Goal: Transaction & Acquisition: Obtain resource

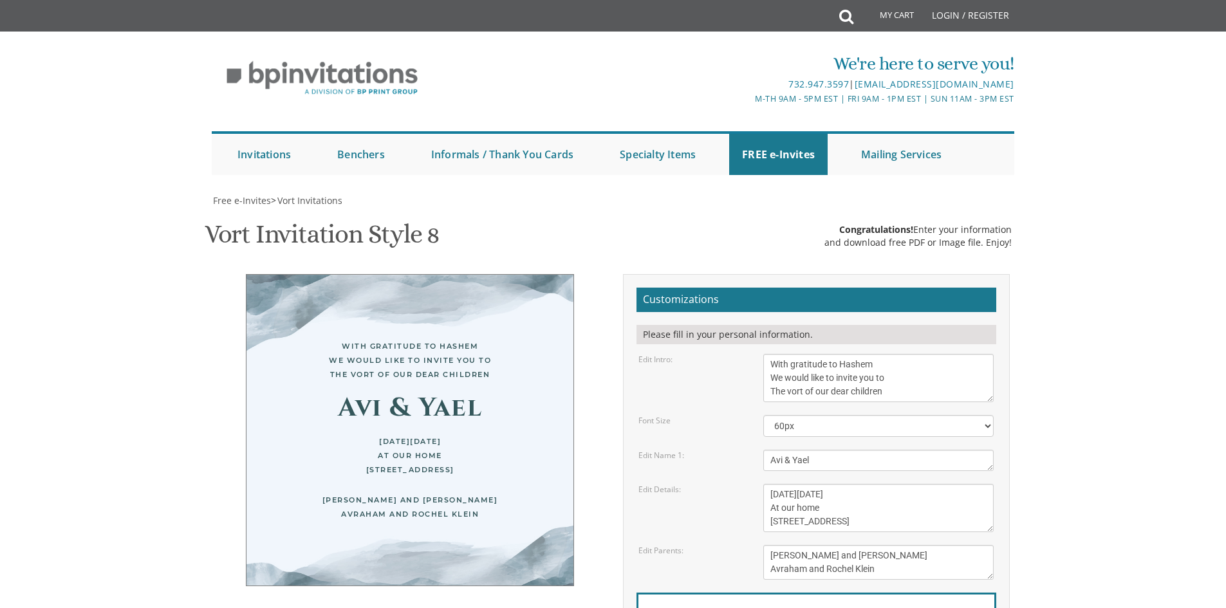
click at [925, 385] on textarea "With gratitude to Hashem We would like to invite you to The vort of our dear ch…" at bounding box center [878, 378] width 230 height 48
drag, startPoint x: 930, startPoint y: 398, endPoint x: 760, endPoint y: 368, distance: 171.8
click at [760, 368] on div "With gratitude to Hashem We would like to invite you to The vort of our dear ch…" at bounding box center [878, 378] width 250 height 48
paste textarea "ברוב שׁבח והודאה להקבּ״ה הננו מתכבּדים להזמין ידידנו לקדושׁא רבה לכבוד שׂמחת בּר מצוה…"
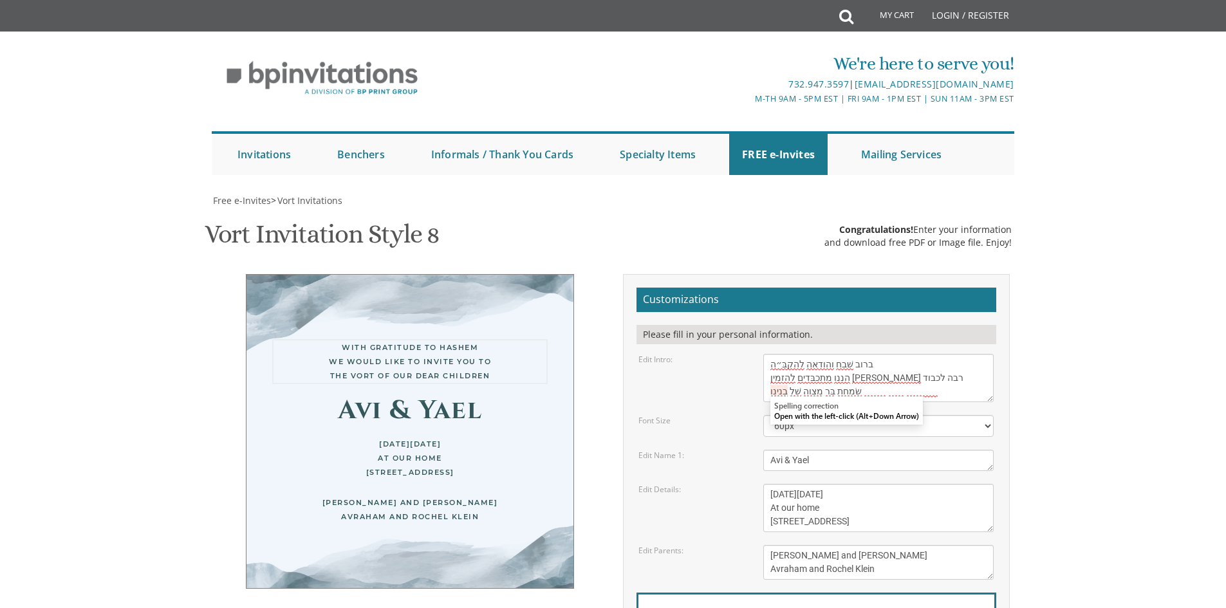
click at [1106, 362] on body "My Cart Total: View Cart Item(s) Submit My Cart Total: View Cart Item(s) Login …" at bounding box center [613, 529] width 1226 height 1058
drag, startPoint x: 771, startPoint y: 367, endPoint x: 769, endPoint y: 392, distance: 25.2
click at [769, 392] on textarea "With gratitude to Hashem We would like to invite you to The vort of our dear ch…" at bounding box center [878, 378] width 230 height 48
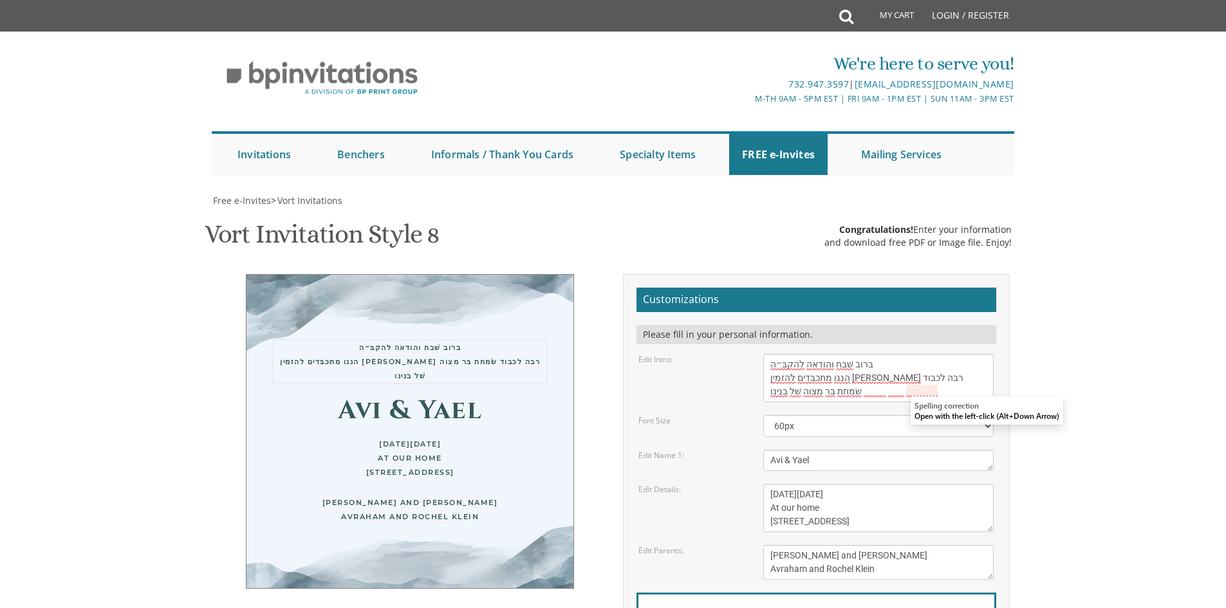
paste textarea "שבח והודאה להקב״ה הננו מתכבדים להזמין ידידנו לקדושא רבה לכבוד שמחת בר מצוה של ב…"
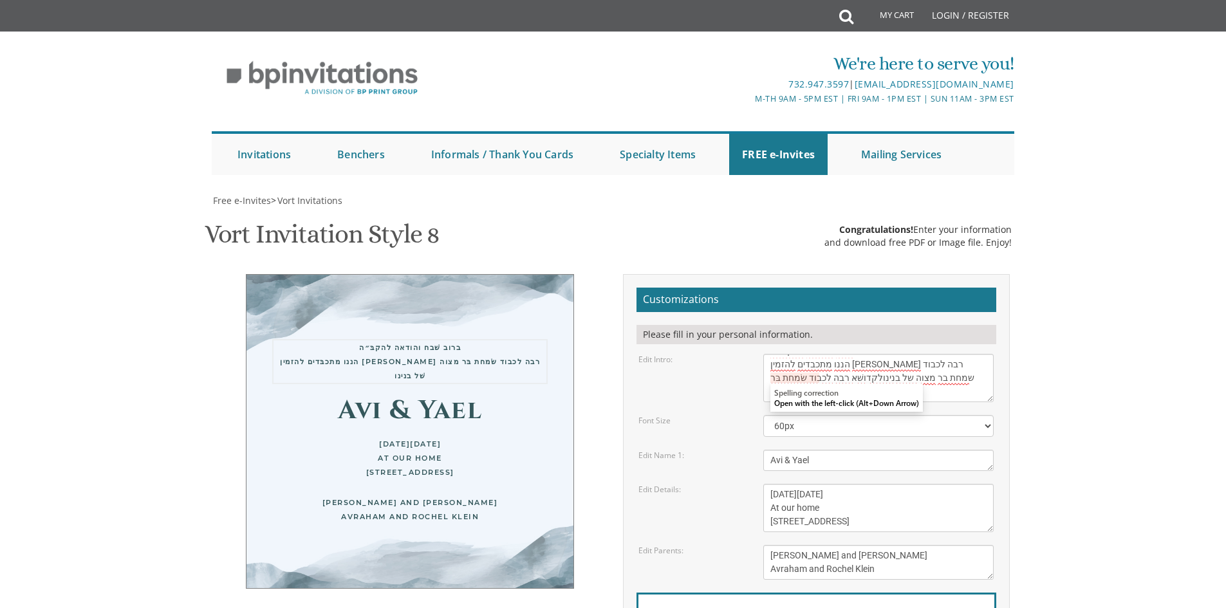
drag, startPoint x: 972, startPoint y: 392, endPoint x: 903, endPoint y: 389, distance: 69.6
click at [903, 389] on html "My Cart Total: View Cart Item(s) Submit My Cart Total: View Cart Item(s) Login …" at bounding box center [613, 304] width 1226 height 608
click at [959, 379] on textarea "With gratitude to Hashem We would like to invite you to The vort of our dear ch…" at bounding box center [878, 378] width 230 height 48
click at [798, 379] on textarea "With gratitude to Hashem We would like to invite you to The vort of our dear ch…" at bounding box center [878, 378] width 230 height 48
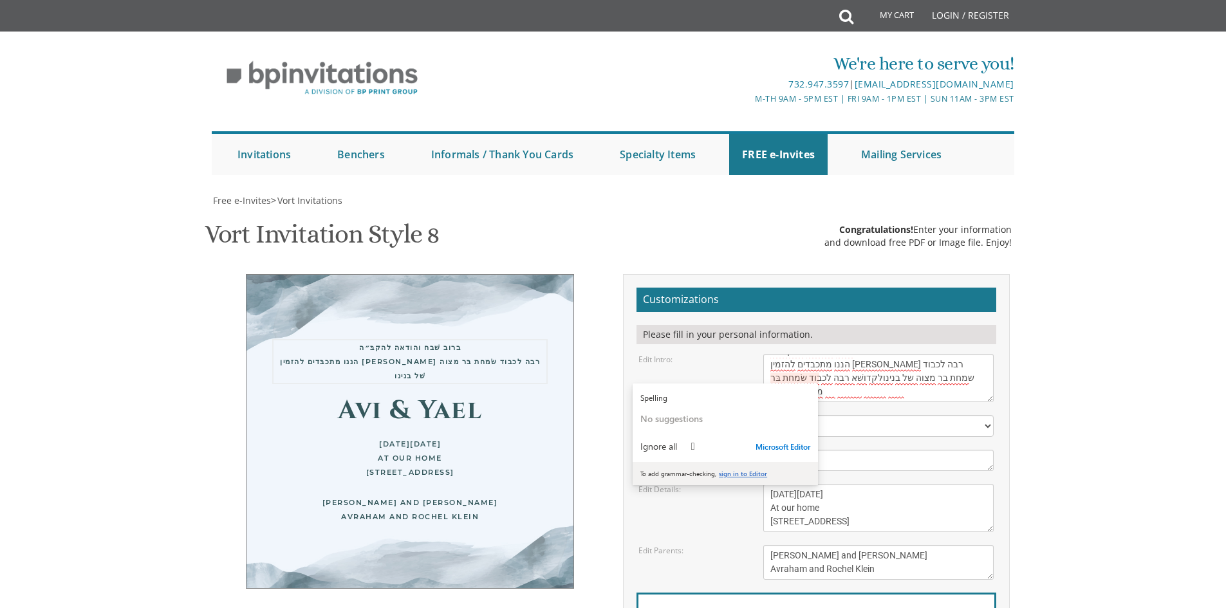
drag, startPoint x: 800, startPoint y: 380, endPoint x: 764, endPoint y: 378, distance: 36.1
click at [764, 378] on textarea "With gratitude to Hashem We would like to invite you to The vort of our dear ch…" at bounding box center [878, 378] width 230 height 48
drag, startPoint x: 899, startPoint y: 392, endPoint x: 768, endPoint y: 389, distance: 131.3
click at [768, 389] on textarea "With gratitude to Hashem We would like to invite you to The vort of our dear ch…" at bounding box center [878, 378] width 230 height 48
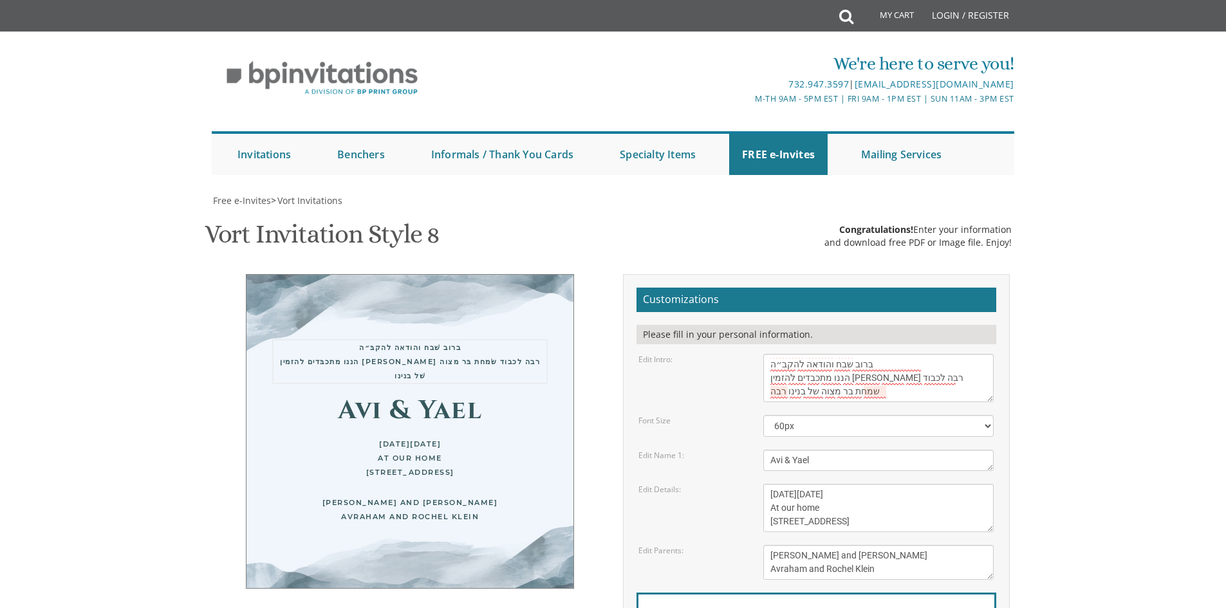
scroll to position [0, 0]
click at [787, 392] on textarea "With gratitude to Hashem We would like to invite you to The vort of our dear ch…" at bounding box center [878, 378] width 230 height 48
click at [774, 395] on textarea "With gratitude to Hashem We would like to invite you to The vort of our dear ch…" at bounding box center [878, 378] width 230 height 48
drag, startPoint x: 767, startPoint y: 393, endPoint x: 779, endPoint y: 393, distance: 12.2
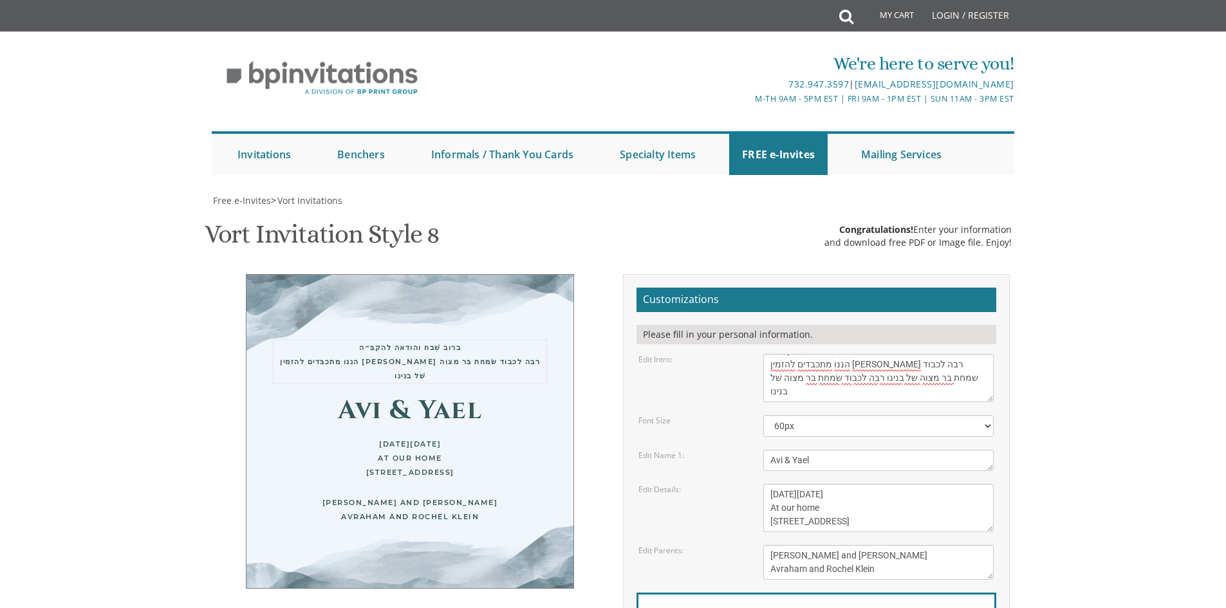
click at [779, 393] on textarea "With gratitude to Hashem We would like to invite you to The vort of our dear ch…" at bounding box center [878, 378] width 230 height 48
click at [796, 392] on textarea "With gratitude to Hashem We would like to invite you to The vort of our dear ch…" at bounding box center [878, 378] width 230 height 48
drag, startPoint x: 795, startPoint y: 392, endPoint x: 765, endPoint y: 388, distance: 29.8
click at [765, 388] on textarea "With gratitude to Hashem We would like to invite you to The vort of our dear ch…" at bounding box center [878, 378] width 230 height 48
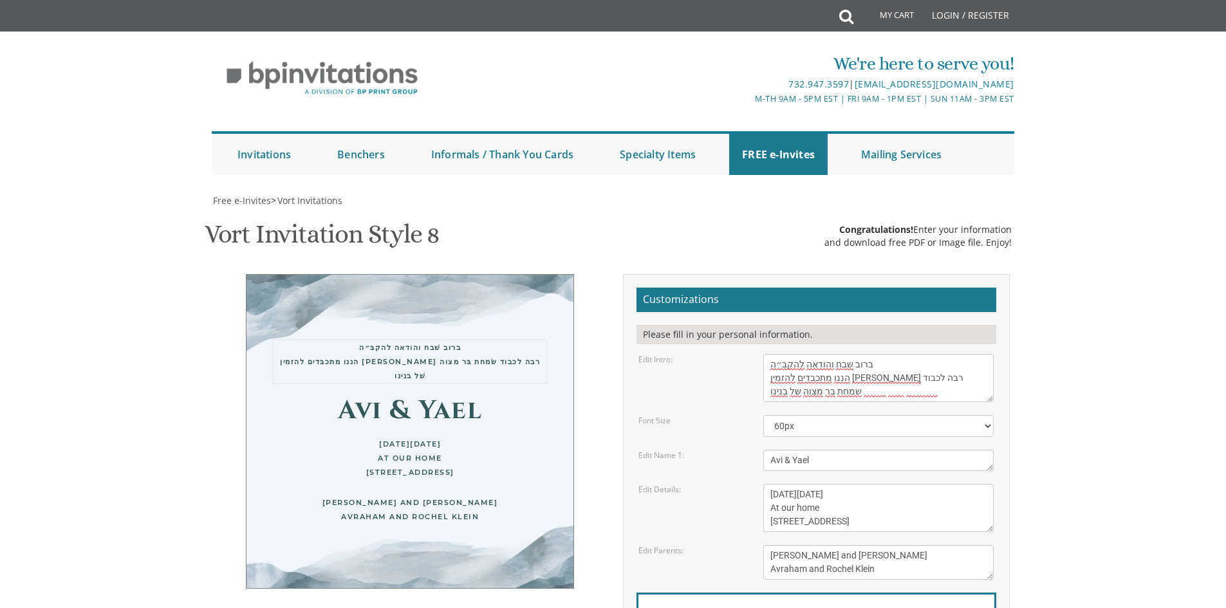
type textarea "ברוב שבח והודאה להקב״ה הננו מתכבדים להזמין ידידנו לקדושא רבה לכבוד שמחת בר מצוה…"
click at [825, 459] on textarea "Avi & Yael" at bounding box center [878, 460] width 230 height 21
drag, startPoint x: 839, startPoint y: 458, endPoint x: 751, endPoint y: 457, distance: 87.5
click at [751, 457] on div "Edit Name 1: Avi & Yael" at bounding box center [816, 460] width 374 height 21
paste textarea "אברהם חיים הלוי נ״י"
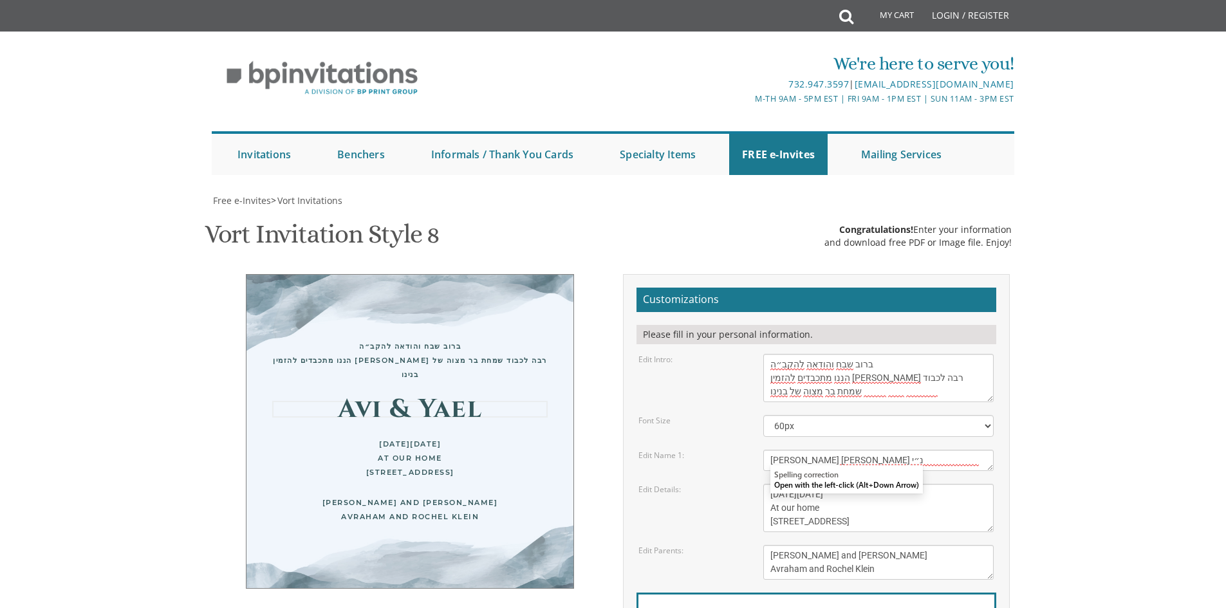
type textarea "אברהם חיים הלוי נ״י"
click at [961, 524] on textarea "This Sunday, August 15th At our home 1094 Park Avenue, Lakewood, NJ" at bounding box center [878, 508] width 230 height 48
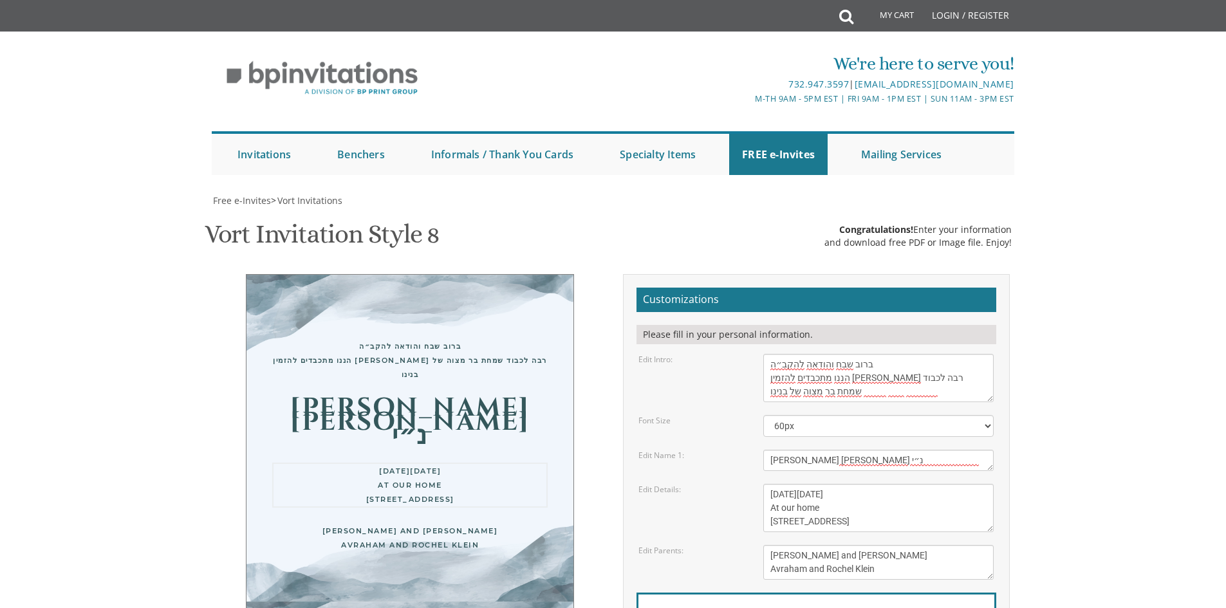
scroll to position [257, 0]
click at [769, 484] on textarea "This Sunday, August 15th At our home 1094 Park Avenue, Lakewood, NJ" at bounding box center [878, 508] width 230 height 48
drag, startPoint x: 769, startPoint y: 236, endPoint x: 822, endPoint y: 244, distance: 53.4
click at [822, 484] on textarea "This Sunday, August 15th At our home 1094 Park Avenue, Lakewood, NJ" at bounding box center [878, 508] width 230 height 48
paste textarea "שבת קודש פרשת נצבים בביהמ״ד סטערלינג פארעסט נוסח ספרד"
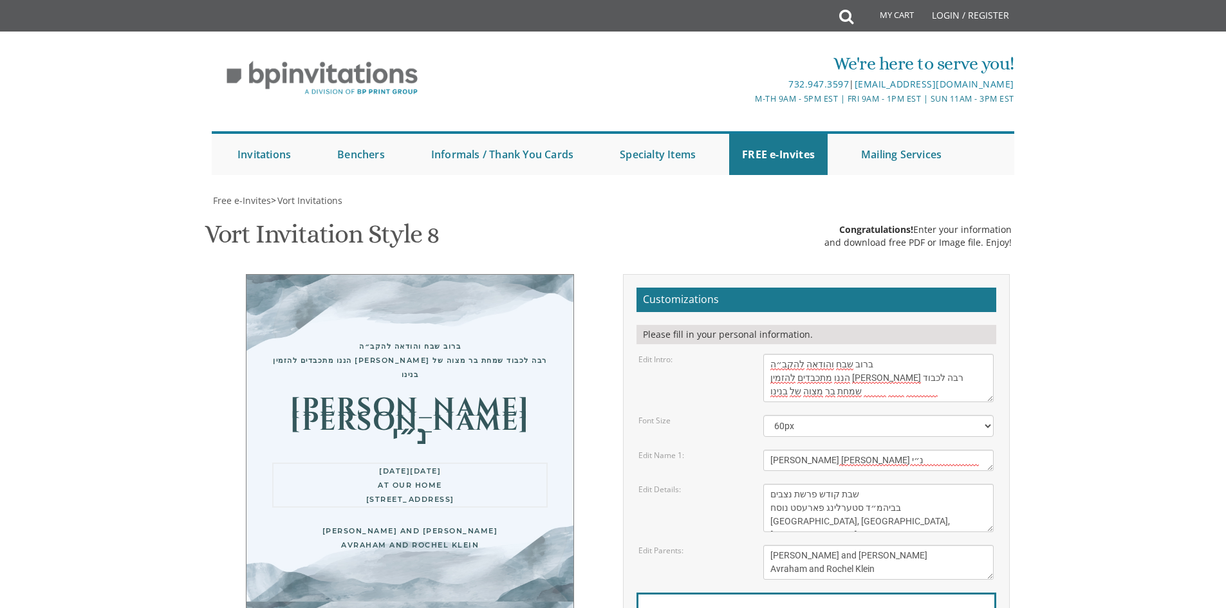
drag, startPoint x: 901, startPoint y: 263, endPoint x: 746, endPoint y: 269, distance: 155.8
click at [742, 484] on div "Edit Details: This Sunday, August 15th At our home 1094 Park Avenue, Lakewood, …" at bounding box center [816, 508] width 374 height 48
click at [780, 484] on textarea "This Sunday, August 15th At our home 1094 Park Avenue, Lakewood, NJ" at bounding box center [878, 508] width 230 height 48
drag, startPoint x: 771, startPoint y: 266, endPoint x: 840, endPoint y: 267, distance: 68.9
click at [840, 484] on textarea "This Sunday, August 15th At our home 1094 Park Avenue, Lakewood, NJ" at bounding box center [878, 508] width 230 height 48
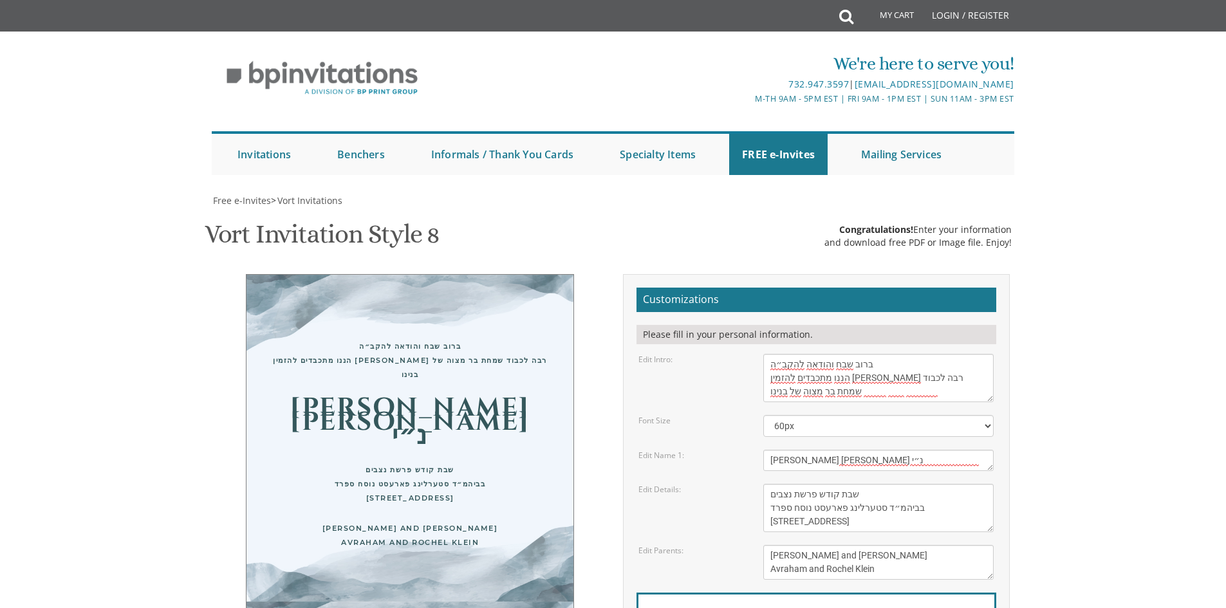
click at [913, 484] on textarea "This Sunday, August 15th At our home 1094 Park Avenue, Lakewood, NJ" at bounding box center [878, 508] width 230 height 48
paste textarea "שחרית בשעה"
click at [769, 484] on textarea "This Sunday, August 15th At our home 1094 Park Avenue, Lakewood, NJ" at bounding box center [878, 508] width 230 height 48
type textarea "שבת קודש פרשת נצבים בביהמ״ד סטערלינג פארעסט נוסח ספרד 144 Hadassah Lane, Lakewo…"
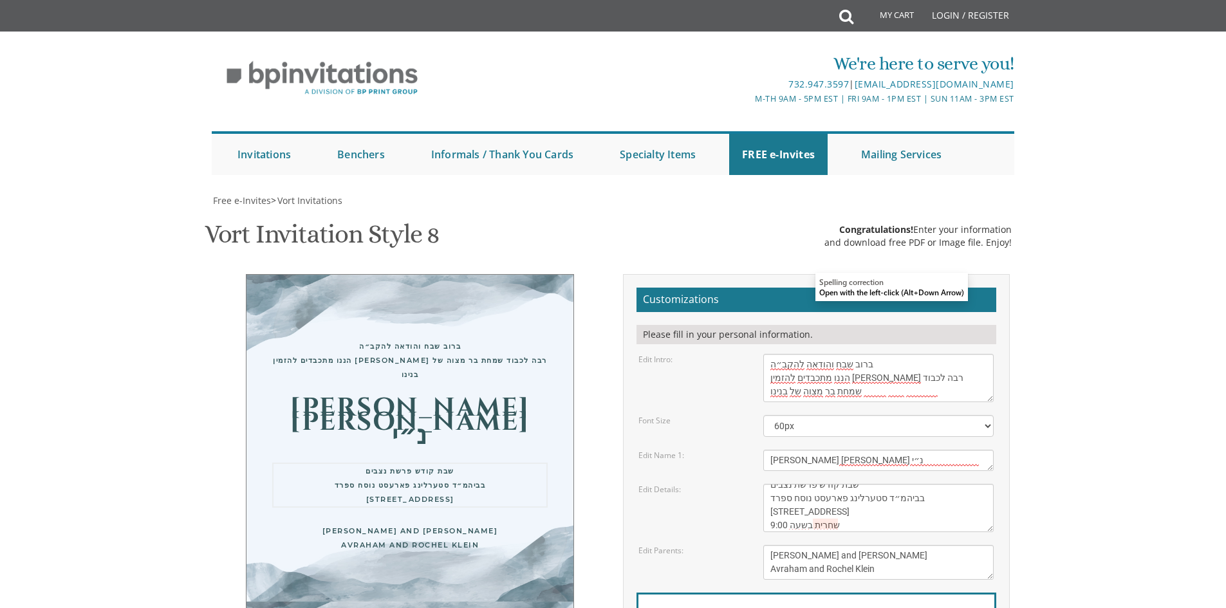
click at [953, 545] on textarea "Yaakov and Sarala Perlow Avraham and Rochel Klein" at bounding box center [878, 562] width 230 height 35
drag, startPoint x: 888, startPoint y: 571, endPoint x: 769, endPoint y: 560, distance: 119.6
click at [769, 560] on textarea "Yaakov and Sarala Perlow Avraham and Rochel Klein" at bounding box center [878, 562] width 230 height 35
click at [897, 571] on textarea "Yaakov and Sarala Perlow Avraham and Rochel Klein" at bounding box center [878, 562] width 230 height 35
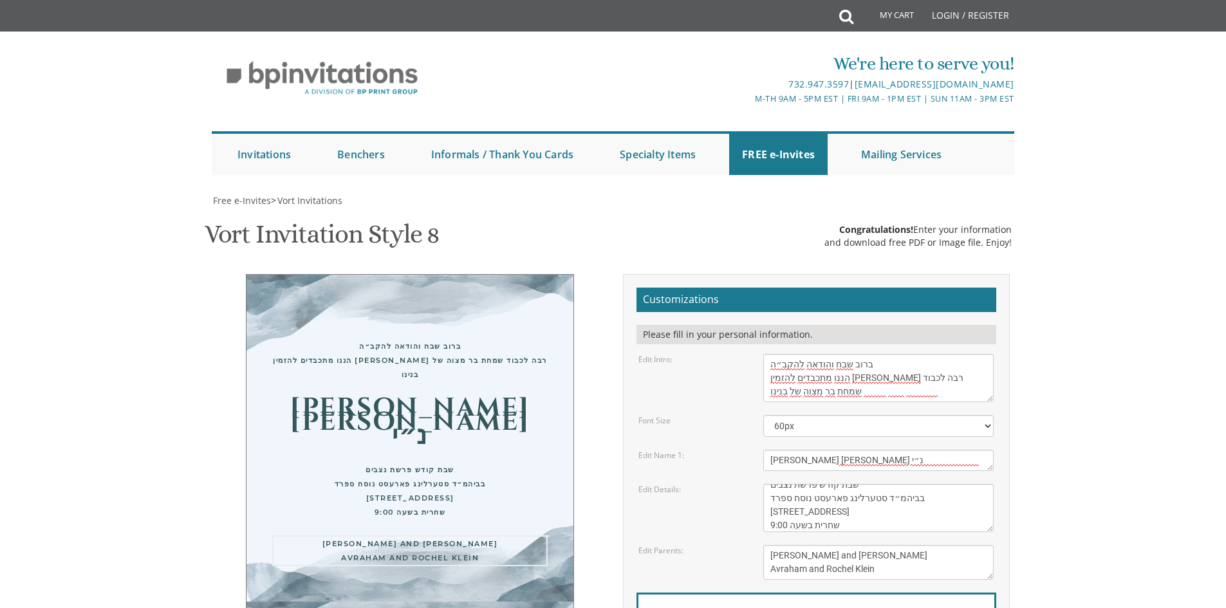
drag, startPoint x: 897, startPoint y: 571, endPoint x: 746, endPoint y: 555, distance: 152.6
click at [746, 555] on div "Edit Parents: Yaakov and Sarala Perlow Avraham and Rochel Klein" at bounding box center [816, 562] width 374 height 35
paste textarea "מנחם ופייגי קליין"
click at [923, 545] on textarea "Yaakov and Sarala Perlow Avraham and Rochel Klein" at bounding box center [878, 562] width 230 height 35
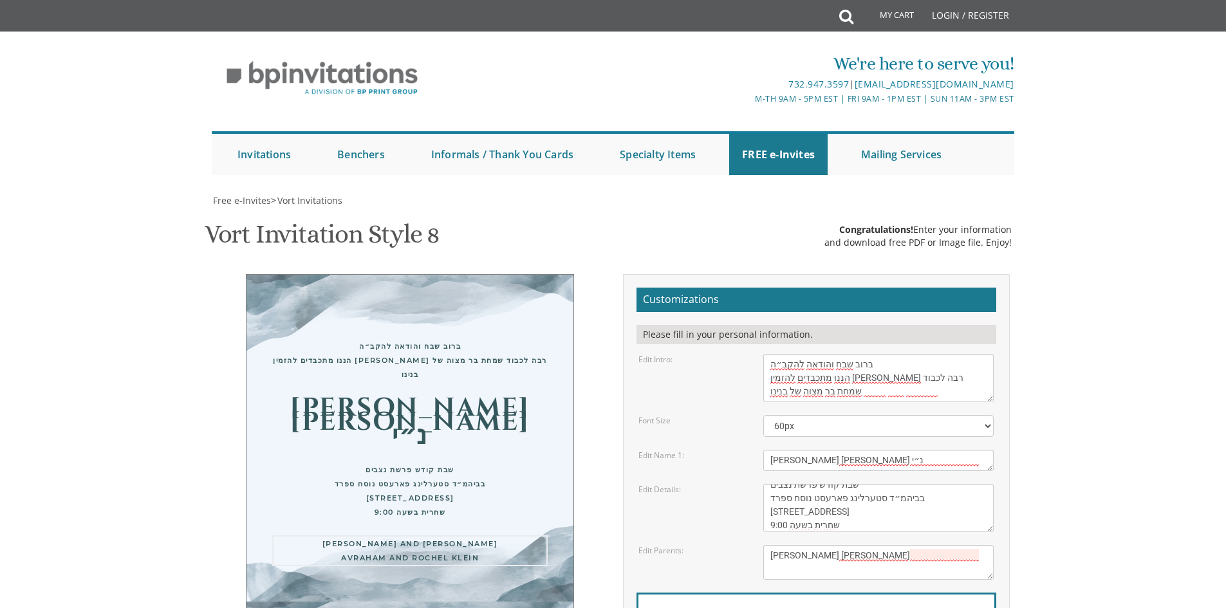
type textarea "מנחם ופייגי קליין"
click at [872, 484] on textarea "This Sunday, August 15th At our home 1094 Park Avenue, Lakewood, NJ" at bounding box center [878, 508] width 230 height 48
click at [723, 484] on div "Edit Details: This Sunday, August 15th At our home 1094 Park Avenue, Lakewood, …" at bounding box center [816, 508] width 374 height 48
click at [726, 354] on div "Edit Intro: With gratitude to Hashem We would like to invite you to The vort of…" at bounding box center [816, 378] width 374 height 48
drag, startPoint x: 989, startPoint y: 270, endPoint x: 966, endPoint y: 259, distance: 26.2
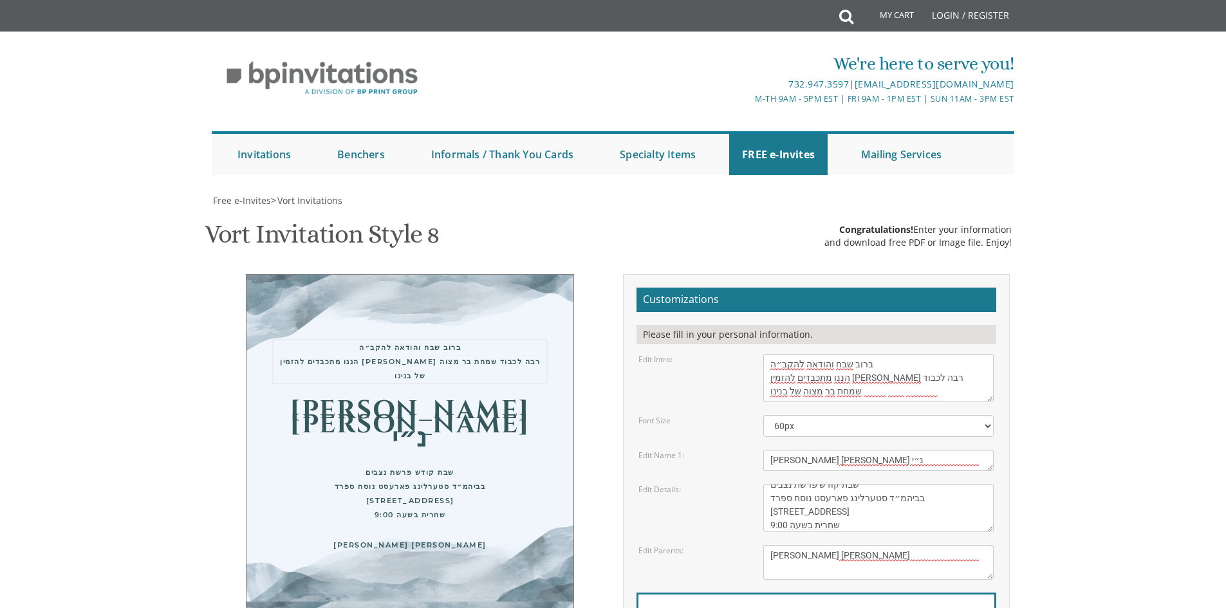
click at [966, 354] on textarea "With gratitude to Hashem We would like to invite you to The vort of our dear ch…" at bounding box center [878, 378] width 230 height 48
drag, startPoint x: 941, startPoint y: 261, endPoint x: 899, endPoint y: 259, distance: 41.8
click at [899, 354] on textarea "With gratitude to Hashem We would like to invite you to The vort of our dear ch…" at bounding box center [878, 378] width 230 height 48
click at [908, 354] on textarea "With gratitude to Hashem We would like to invite you to The vort of our dear ch…" at bounding box center [878, 378] width 230 height 48
click at [839, 354] on textarea "With gratitude to Hashem We would like to invite you to The vort of our dear ch…" at bounding box center [878, 378] width 230 height 48
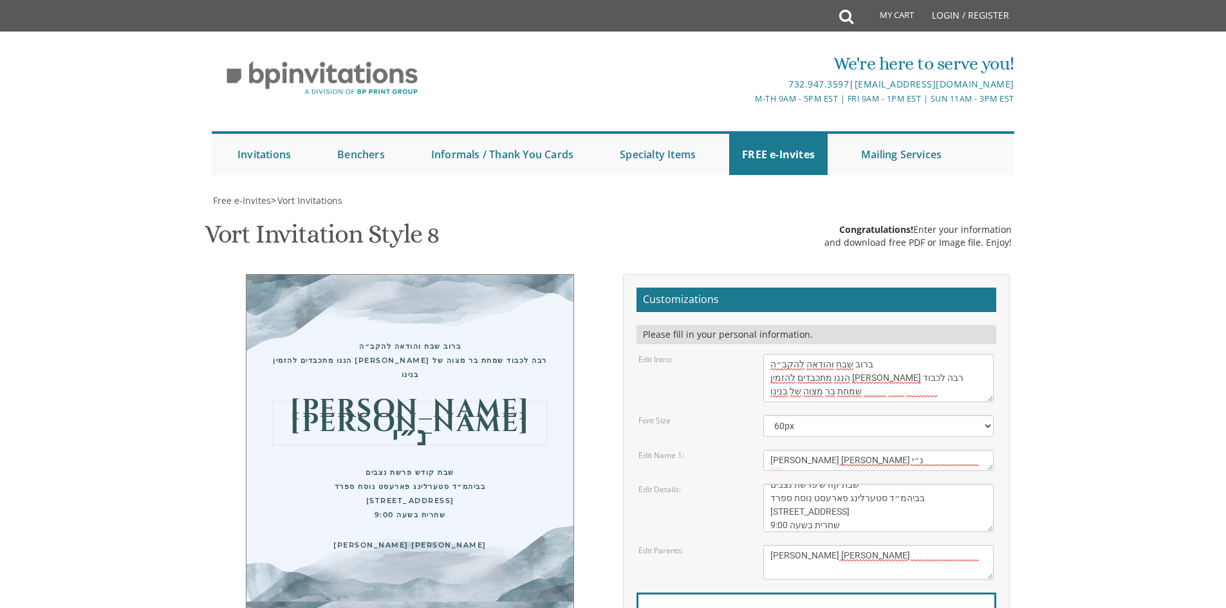
click at [898, 450] on textarea "Avi & Yael" at bounding box center [878, 460] width 230 height 21
click at [767, 450] on textarea "Avi & Yael" at bounding box center [878, 460] width 230 height 21
click at [860, 450] on textarea "Avi & Yael" at bounding box center [878, 460] width 230 height 21
drag, startPoint x: 881, startPoint y: 338, endPoint x: 843, endPoint y: 345, distance: 38.6
click at [786, 484] on textarea "This Sunday, August 15th At our home 1094 Park Avenue, Lakewood, NJ" at bounding box center [878, 508] width 230 height 48
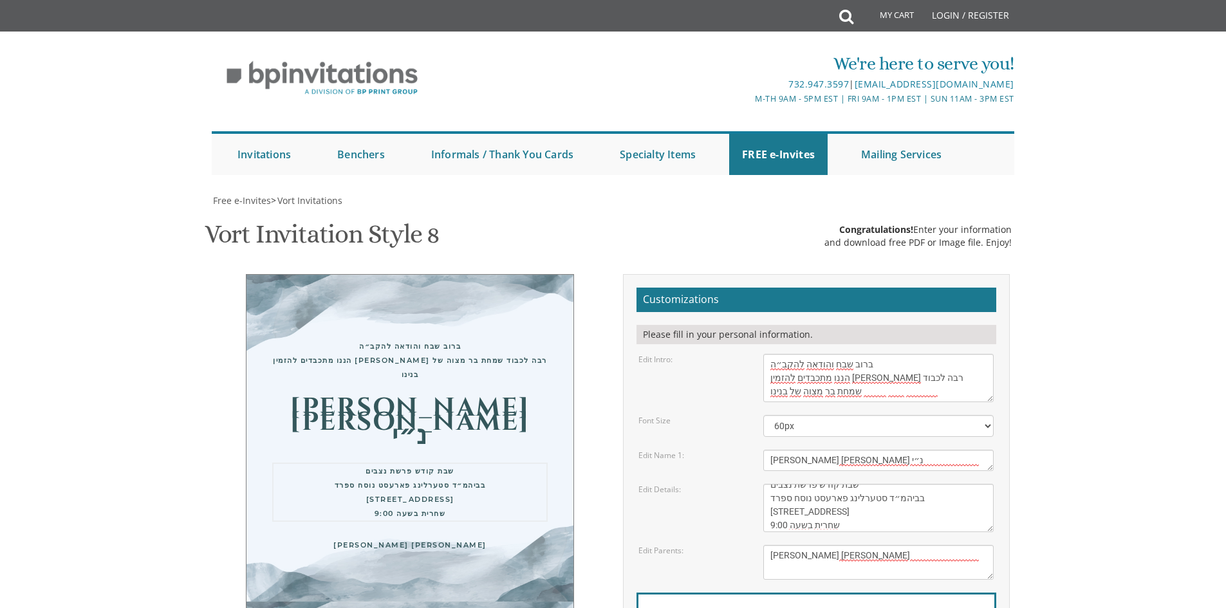
click at [848, 484] on textarea "This Sunday, August 15th At our home 1094 Park Avenue, Lakewood, NJ" at bounding box center [878, 508] width 230 height 48
click at [766, 484] on textarea "This Sunday, August 15th At our home 1094 Park Avenue, Lakewood, NJ" at bounding box center [878, 508] width 230 height 48
click at [987, 484] on textarea "This Sunday, August 15th At our home 1094 Park Avenue, Lakewood, NJ" at bounding box center [878, 508] width 230 height 48
click at [988, 484] on textarea "This Sunday, August 15th At our home 1094 Park Avenue, Lakewood, NJ" at bounding box center [878, 508] width 230 height 48
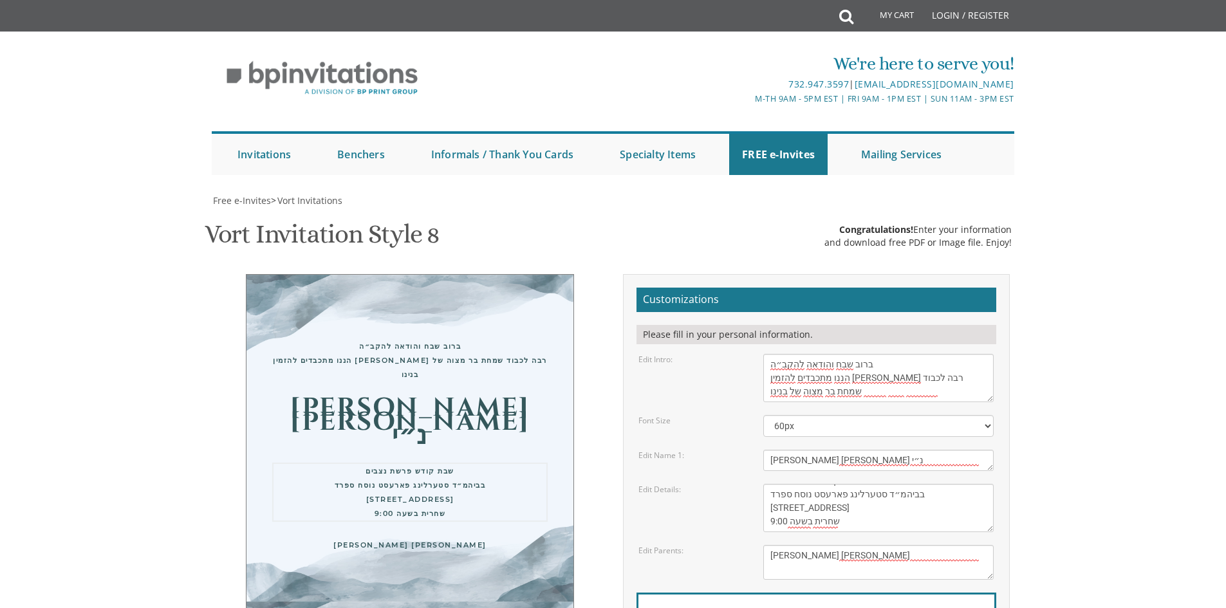
click at [988, 484] on textarea "This Sunday, August 15th At our home 1094 Park Avenue, Lakewood, NJ" at bounding box center [878, 508] width 230 height 48
click at [990, 450] on textarea "Avi & Yael" at bounding box center [878, 460] width 230 height 21
drag, startPoint x: 906, startPoint y: 339, endPoint x: 899, endPoint y: 339, distance: 7.7
click at [899, 450] on textarea "Avi & Yael" at bounding box center [878, 460] width 230 height 21
click at [765, 450] on textarea "Avi & Yael" at bounding box center [878, 460] width 230 height 21
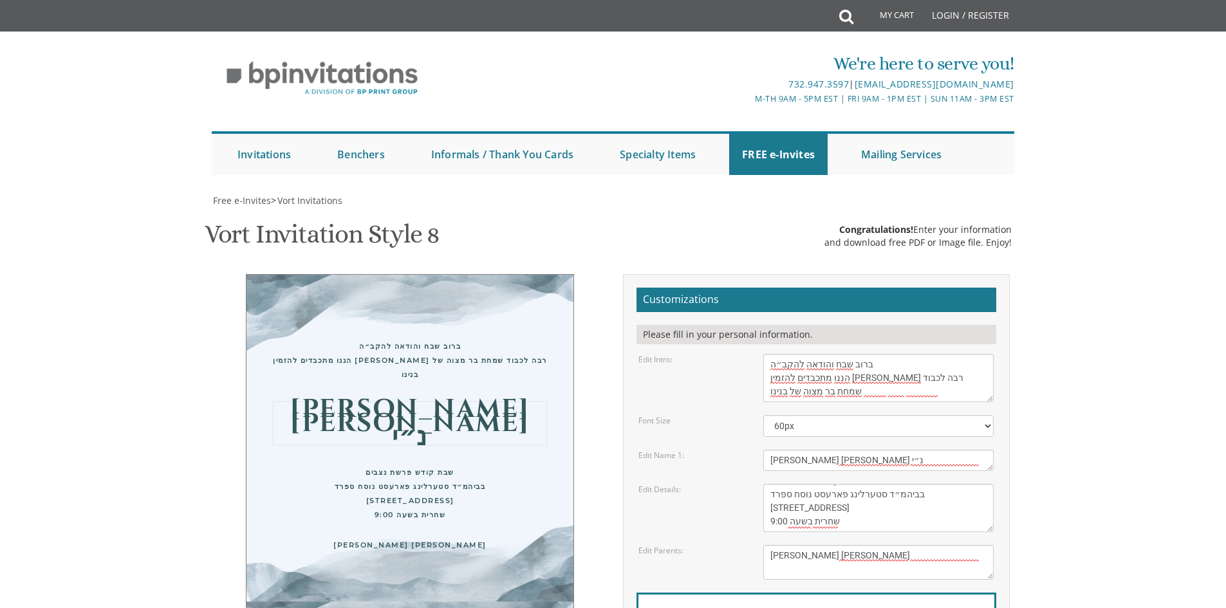
click at [768, 450] on textarea "Avi & Yael" at bounding box center [878, 460] width 230 height 21
click at [802, 450] on textarea "Avi & Yael" at bounding box center [878, 460] width 230 height 21
click at [822, 450] on textarea "Avi & Yael" at bounding box center [878, 460] width 230 height 21
click at [881, 450] on textarea "Avi & Yael" at bounding box center [878, 460] width 230 height 21
click at [987, 415] on select "40px 50px 60px 70px 80px" at bounding box center [878, 426] width 230 height 22
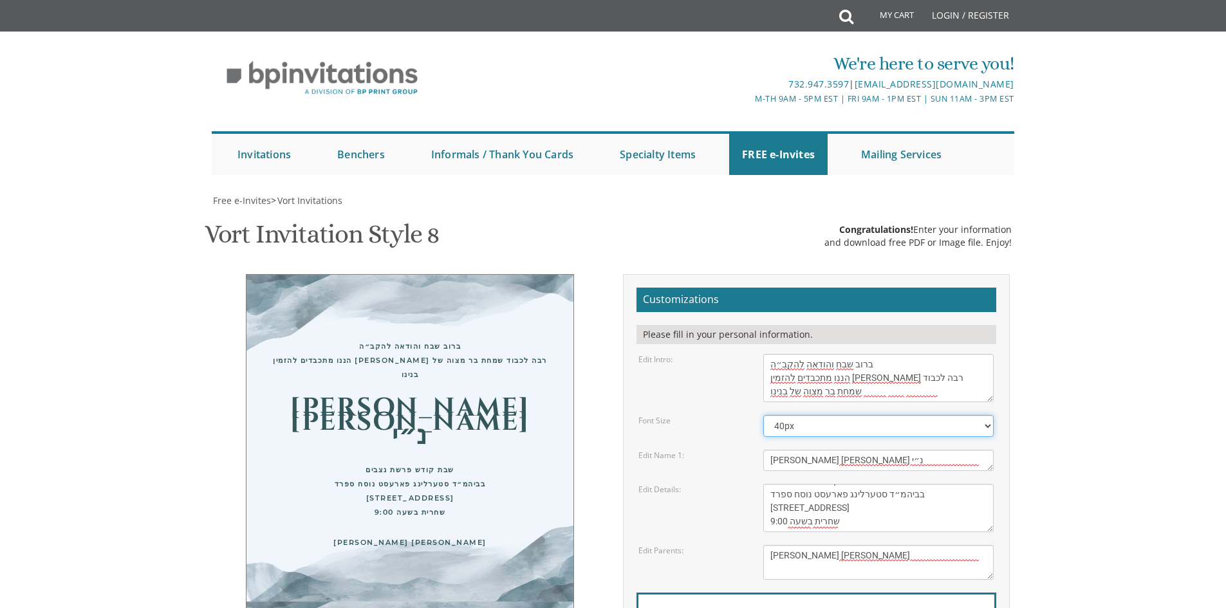
click at [763, 415] on select "40px 50px 60px 70px 80px" at bounding box center [878, 426] width 230 height 22
click at [931, 450] on textarea "Avi & Yael" at bounding box center [878, 460] width 230 height 21
click at [890, 415] on select "40px 50px 60px 70px 80px" at bounding box center [878, 426] width 230 height 22
click at [763, 415] on select "40px 50px 60px 70px 80px" at bounding box center [878, 426] width 230 height 22
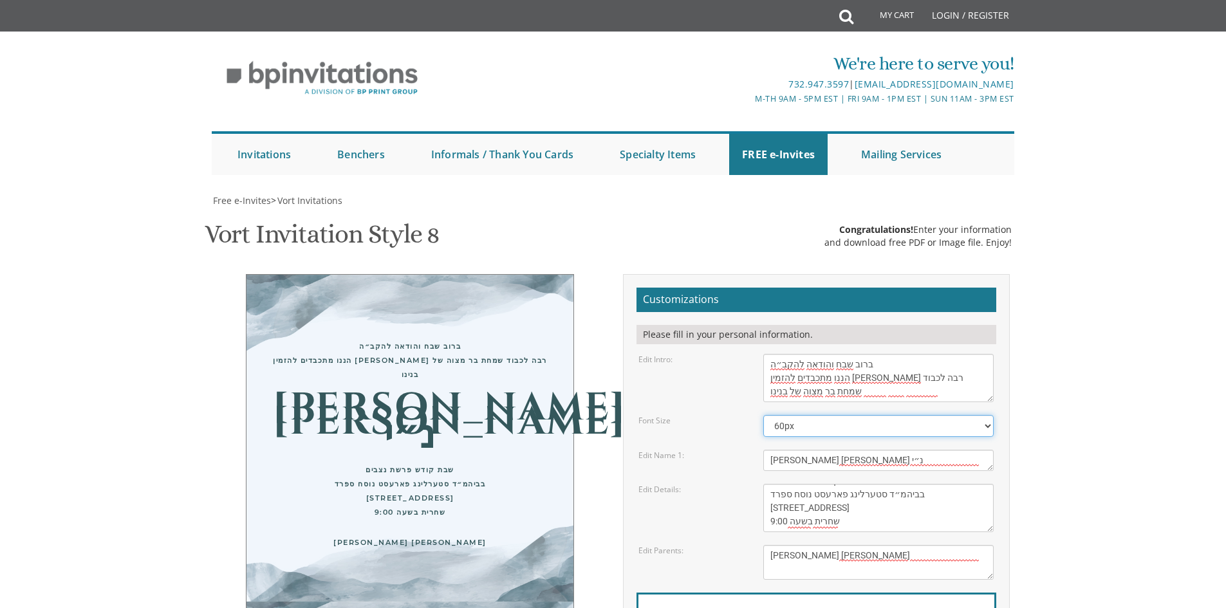
click at [854, 415] on select "40px 50px 60px 70px 80px" at bounding box center [878, 426] width 230 height 22
select select "40px"
click at [763, 415] on select "40px 50px 60px 70px 80px" at bounding box center [878, 426] width 230 height 22
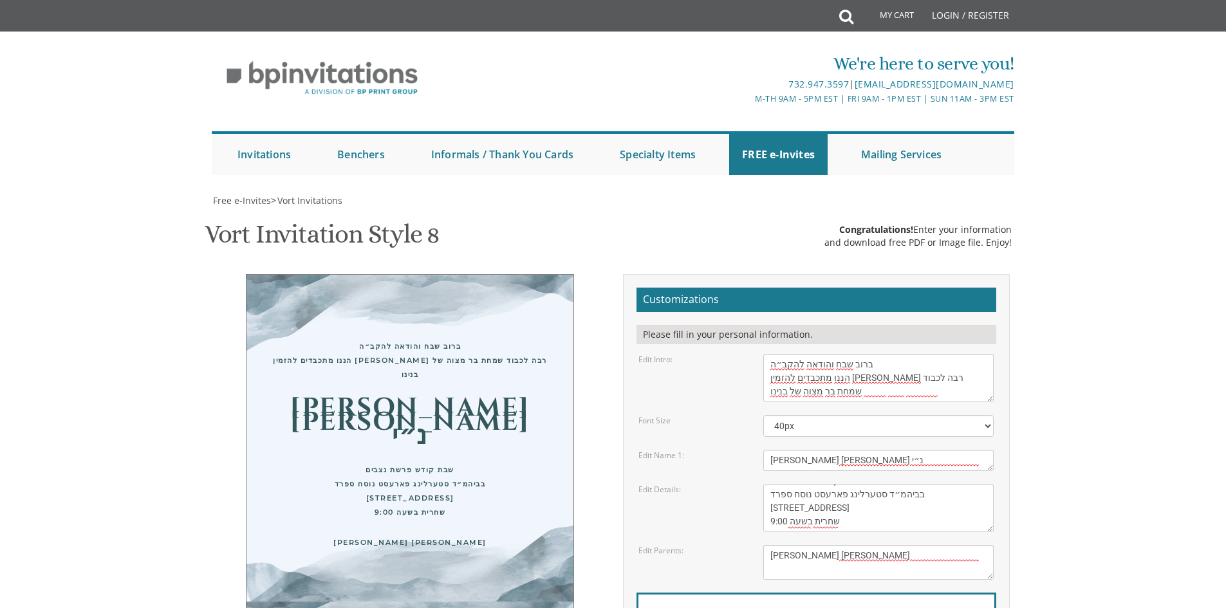
click at [422, 393] on div "ברוב שבח והודאה להקב״ה הננו מתכבדים להזמין ידידנו לקדושא רבה לכבוד שמחת בר מצוה…" at bounding box center [410, 444] width 328 height 340
click at [701, 607] on label "Email Address*" at bounding box center [679, 616] width 68 height 14
type input "kleinags@gmail.com"
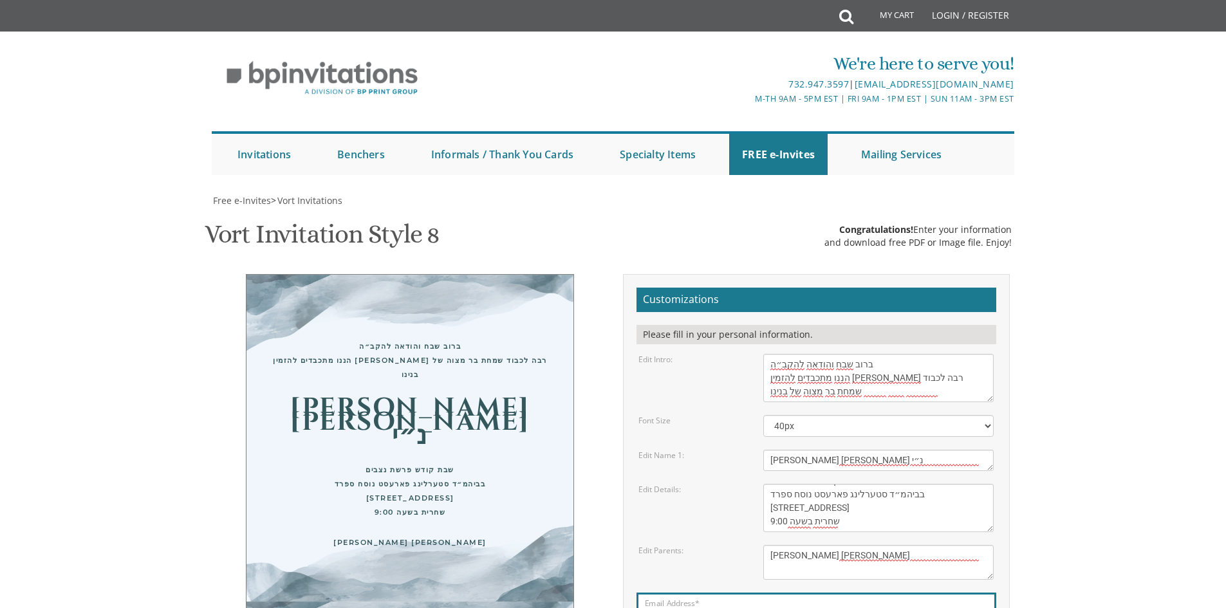
click at [251, 134] on link "Invitations" at bounding box center [264, 154] width 79 height 41
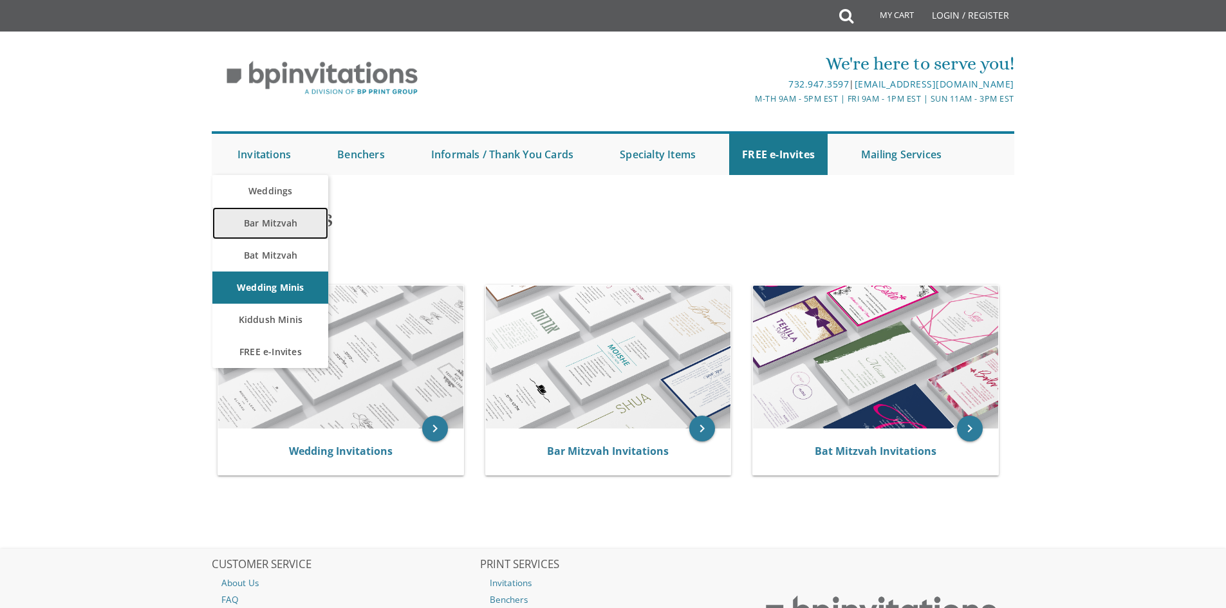
click at [266, 223] on link "Bar Mitzvah" at bounding box center [270, 223] width 116 height 32
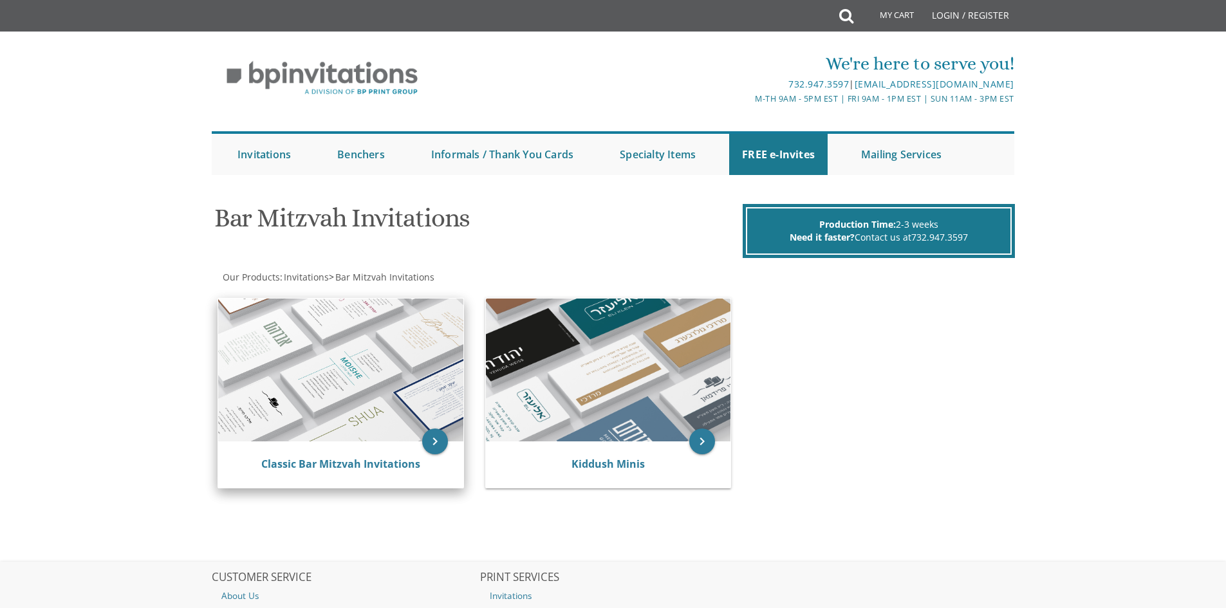
click at [349, 358] on img at bounding box center [340, 370] width 245 height 143
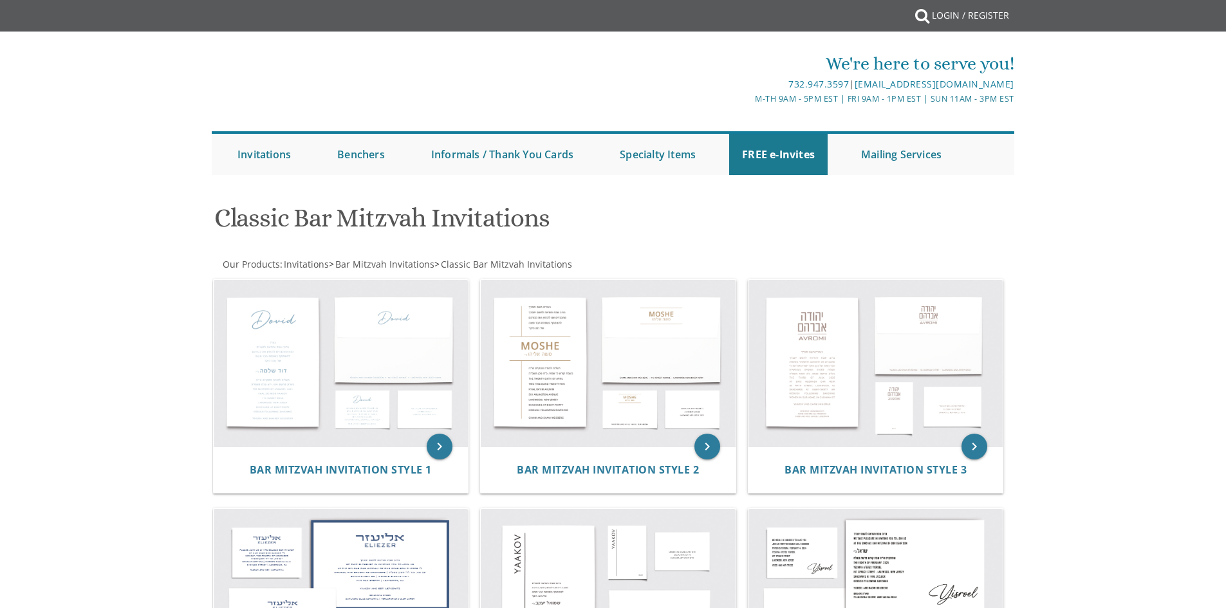
click at [365, 459] on div "Bar Mitzvah Invitation Style 1" at bounding box center [341, 469] width 255 height 46
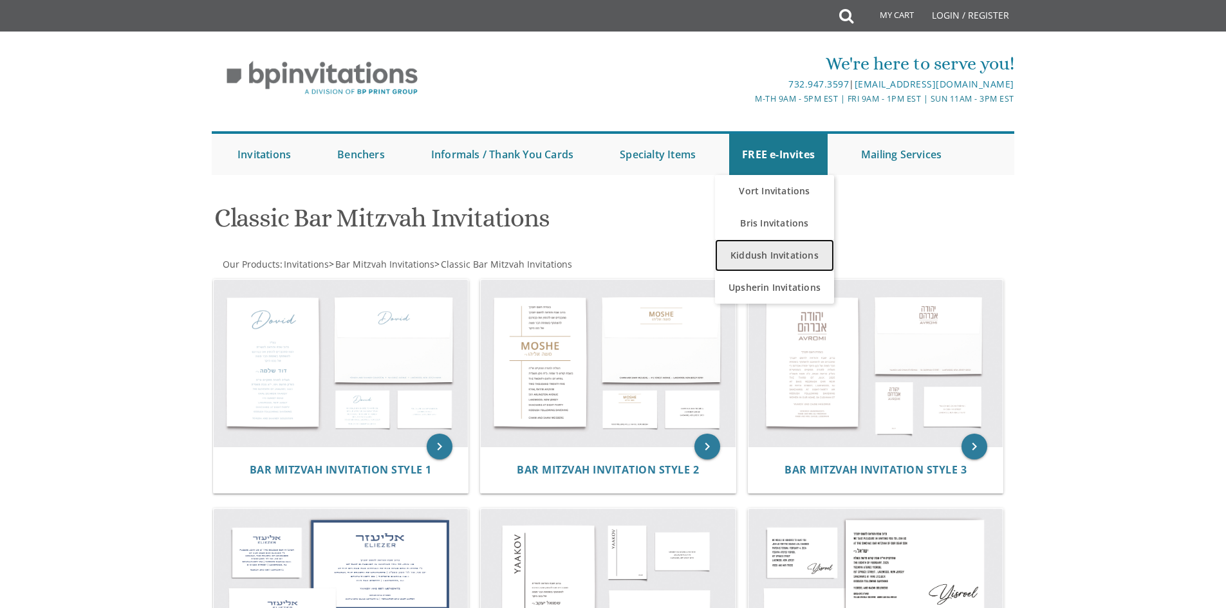
click at [766, 250] on link "Kiddush Invitations" at bounding box center [774, 255] width 119 height 32
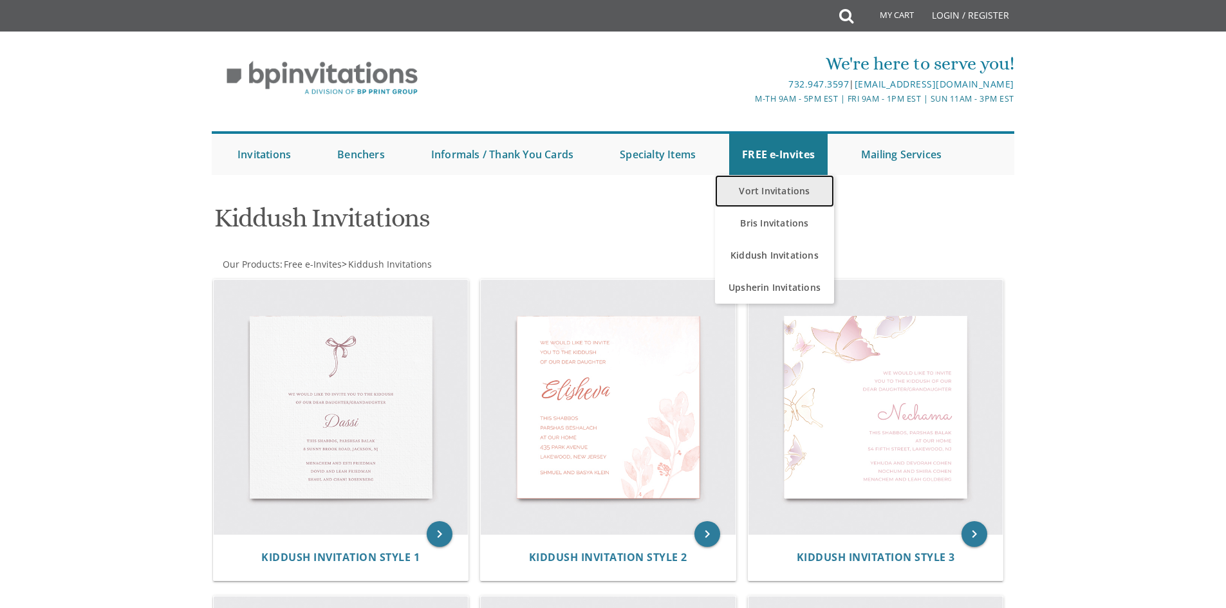
click at [768, 189] on link "Vort Invitations" at bounding box center [774, 191] width 119 height 32
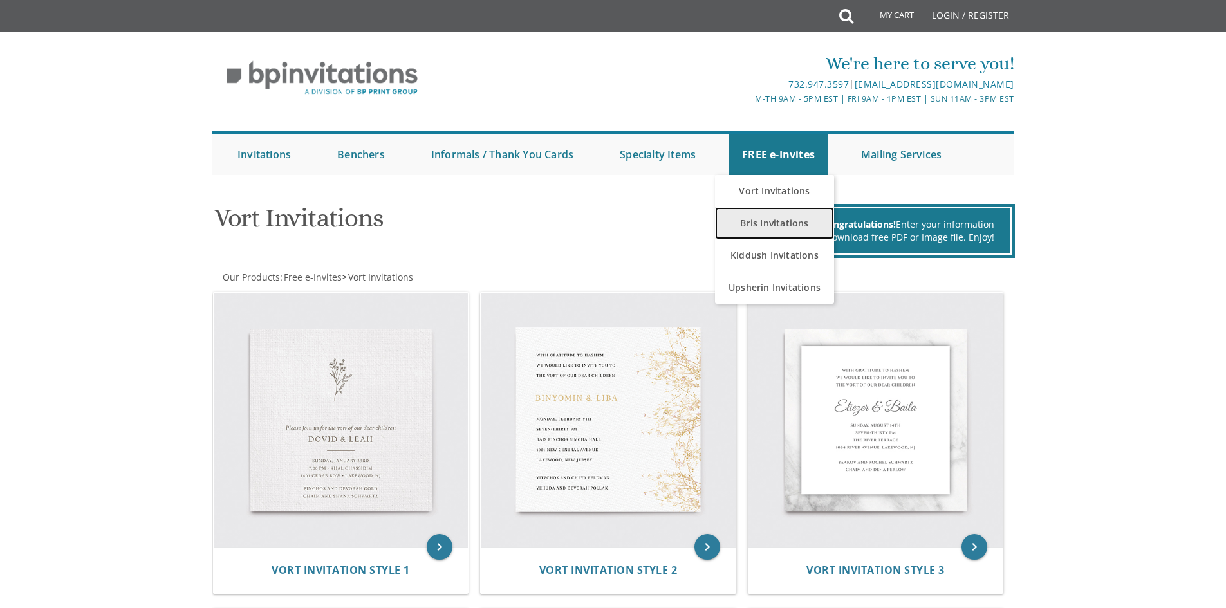
click at [769, 211] on link "Bris Invitations" at bounding box center [774, 223] width 119 height 32
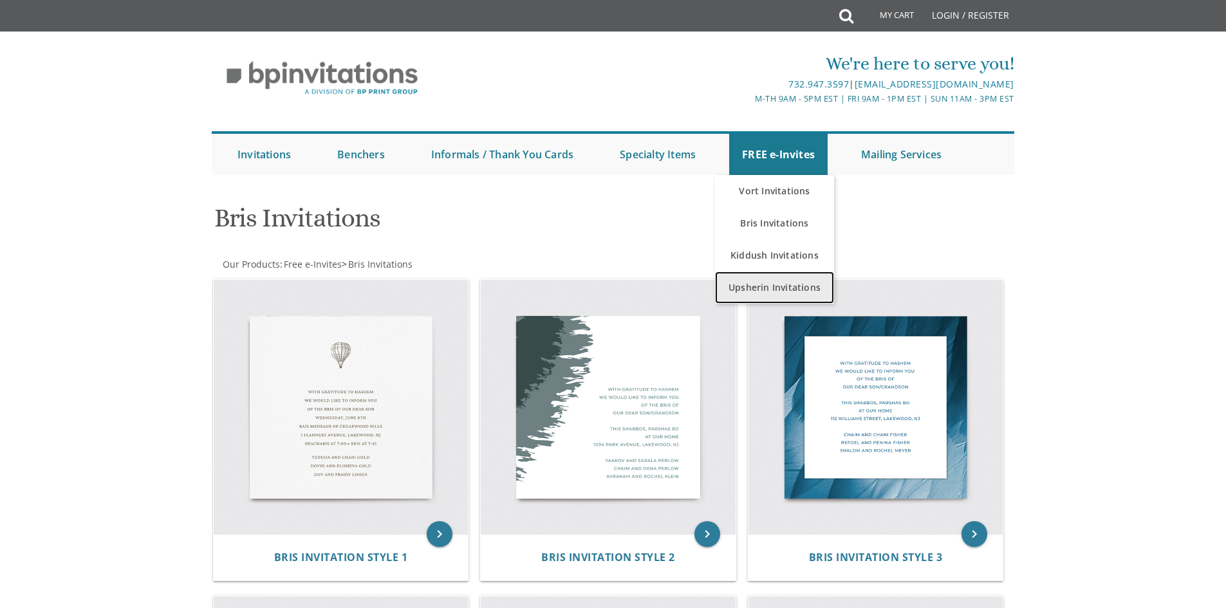
click at [772, 274] on link "Upsherin Invitations" at bounding box center [774, 287] width 119 height 32
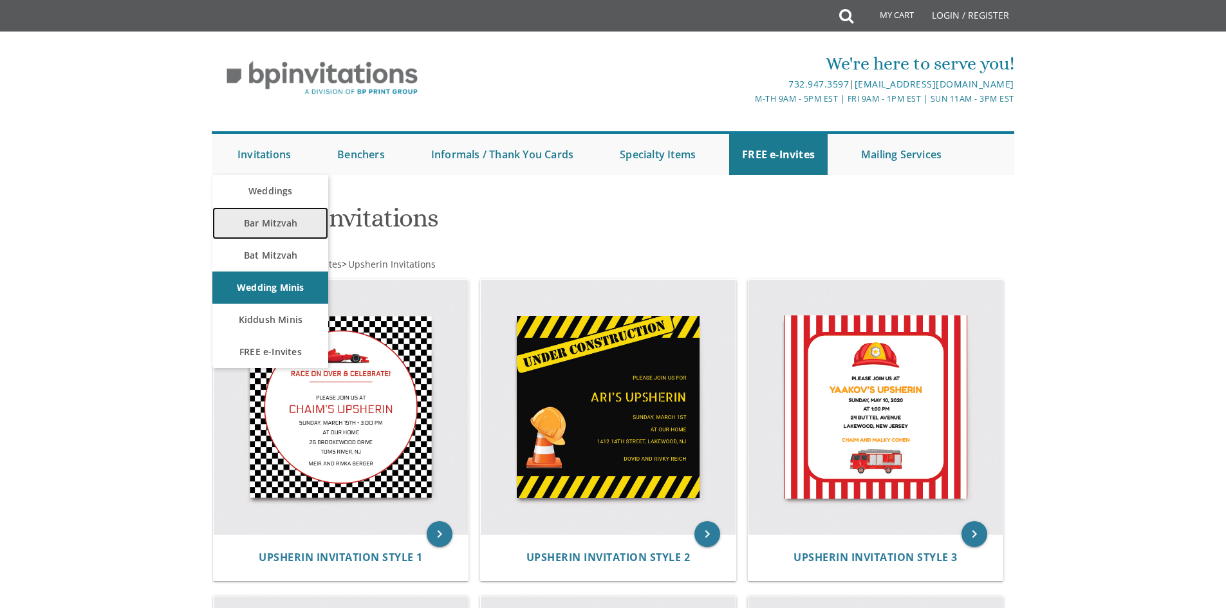
click at [262, 216] on link "Bar Mitzvah" at bounding box center [270, 223] width 116 height 32
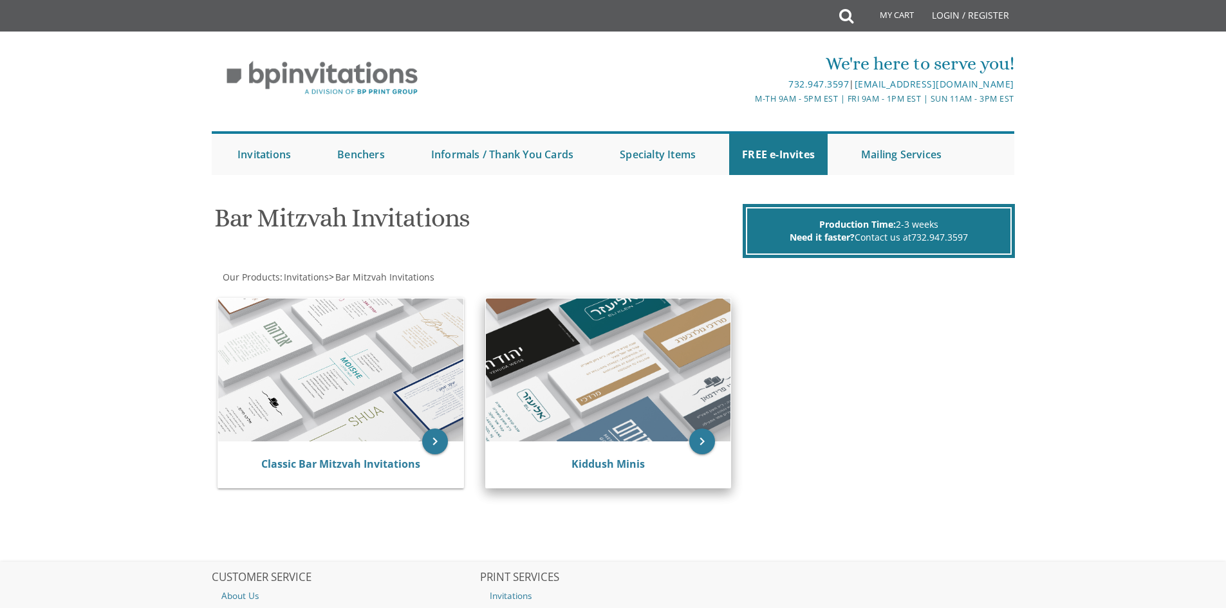
click at [629, 395] on img at bounding box center [608, 370] width 245 height 143
